Goal: Task Accomplishment & Management: Manage account settings

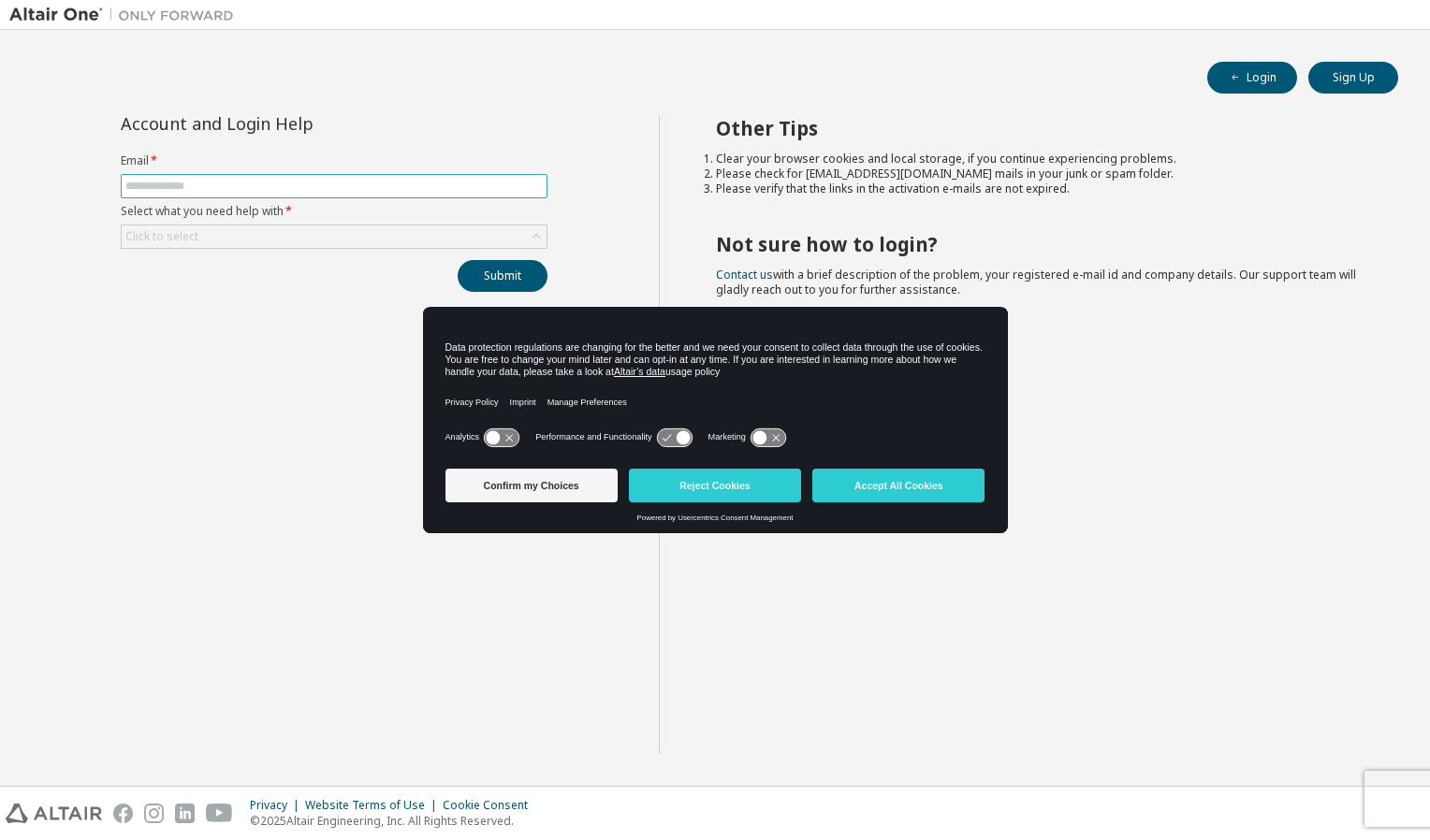
click at [480, 181] on input "text" at bounding box center [334, 186] width 418 height 15
click at [878, 481] on button "Accept All Cookies" at bounding box center [898, 486] width 172 height 34
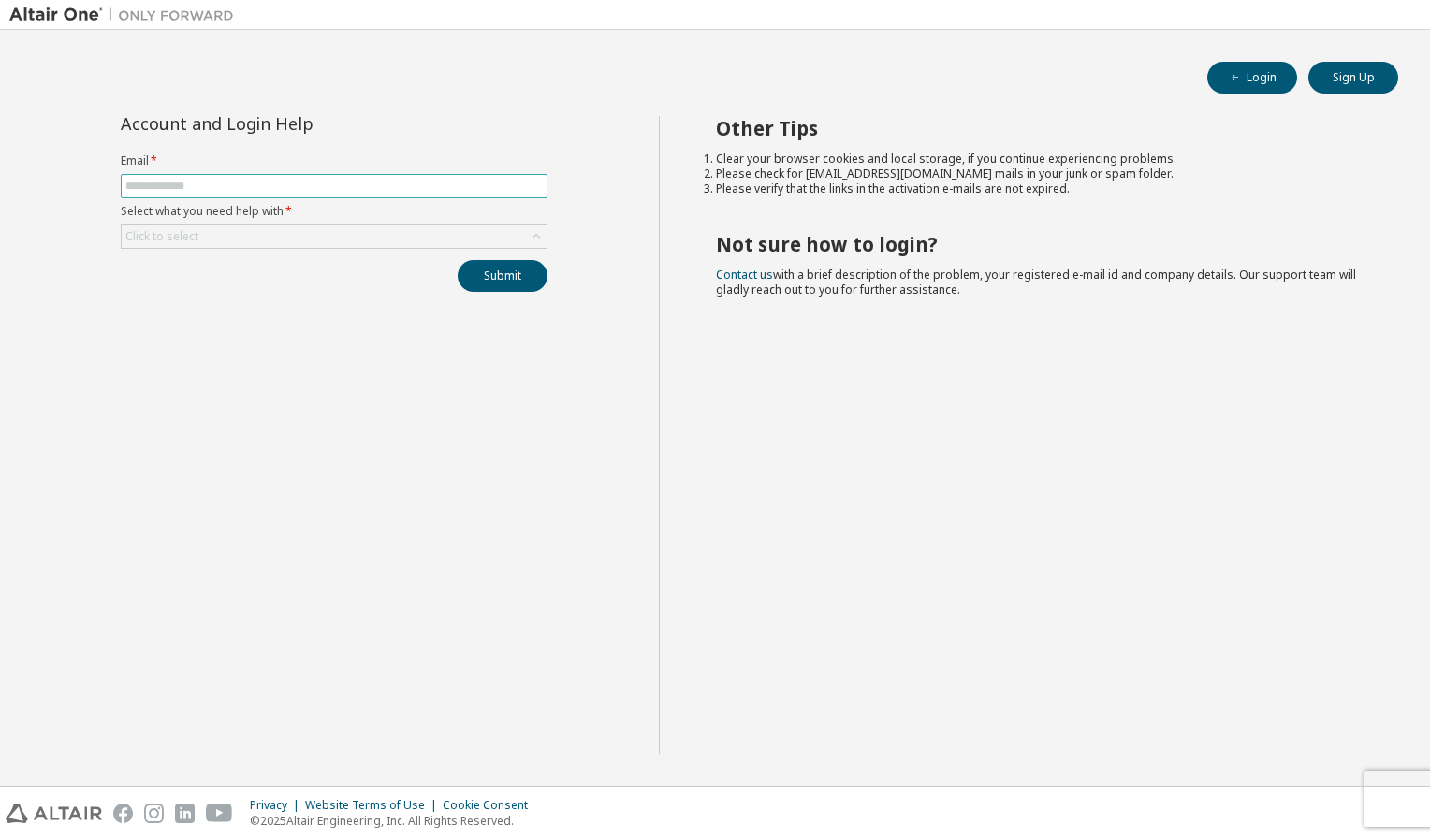
click at [474, 189] on input "text" at bounding box center [334, 186] width 418 height 15
type input "**********"
click at [531, 236] on icon at bounding box center [536, 237] width 19 height 19
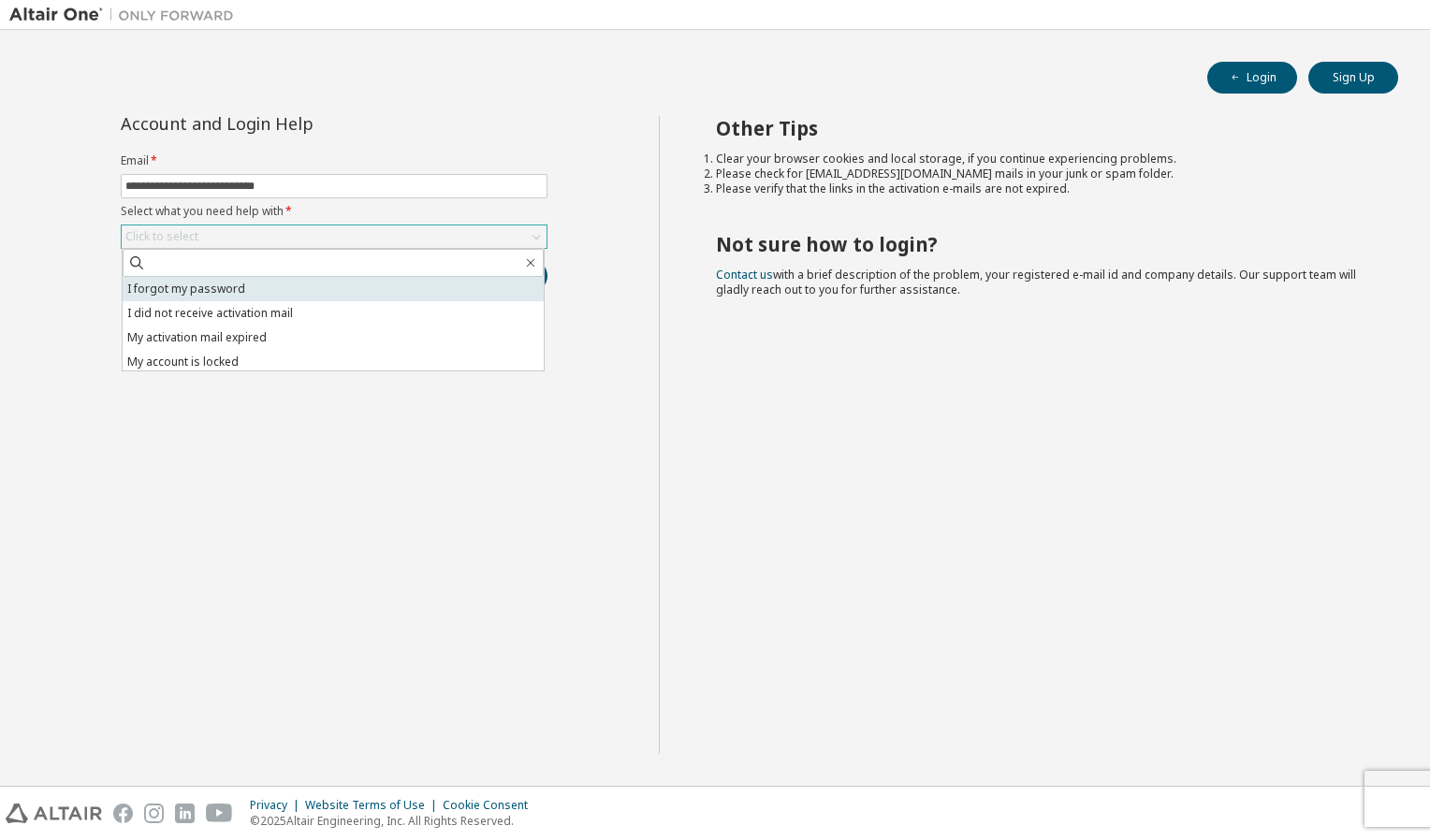
click at [503, 286] on li "I forgot my password" at bounding box center [333, 289] width 421 height 24
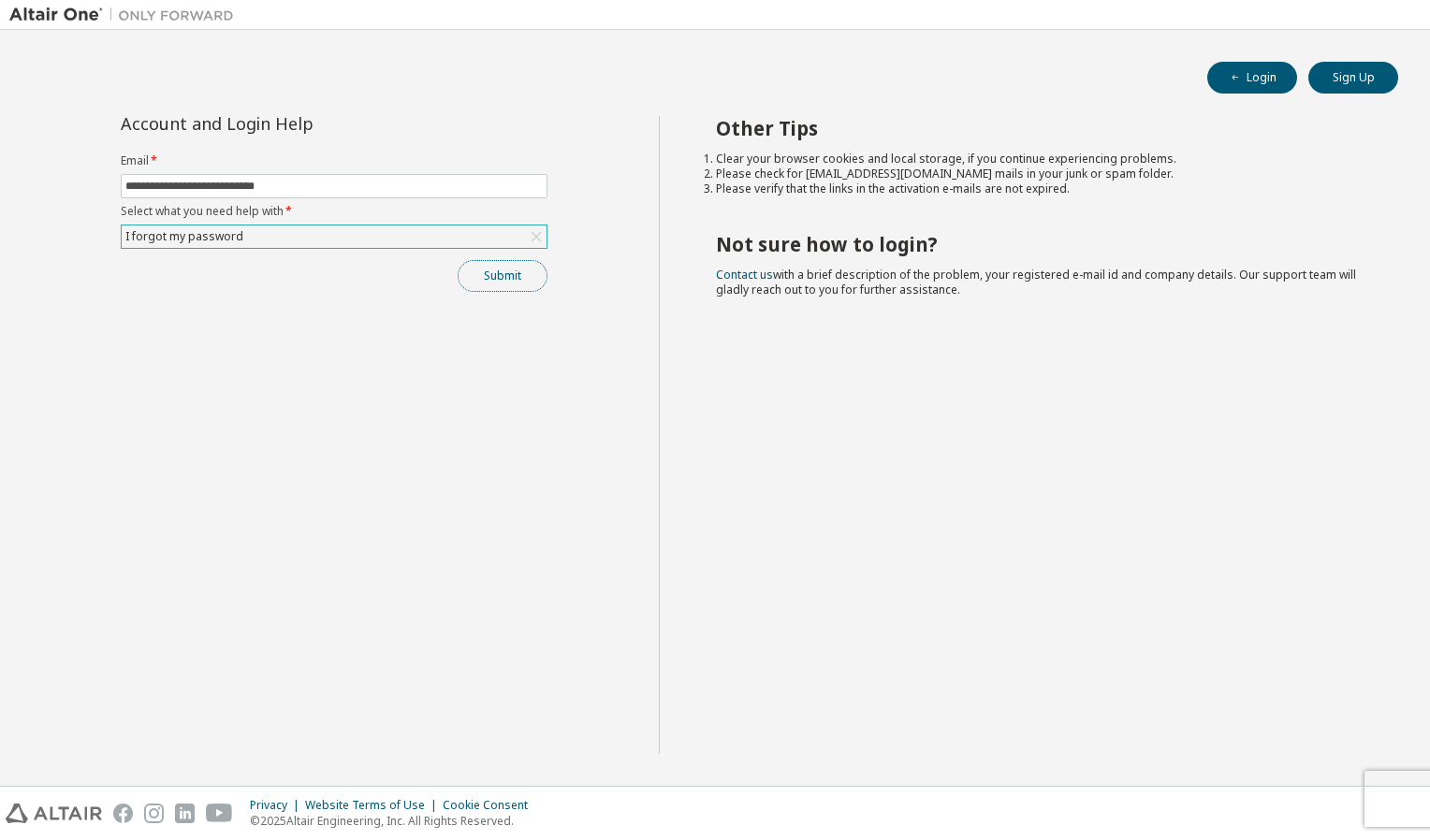
click at [504, 265] on button "Submit" at bounding box center [503, 276] width 90 height 32
click at [504, 268] on button "Submit" at bounding box center [503, 276] width 90 height 32
click at [509, 275] on button "Submit" at bounding box center [503, 276] width 90 height 32
click at [852, 515] on div "Other Tips Clear your browser cookies and local storage, if you continue experi…" at bounding box center [1039, 435] width 762 height 638
